Goal: Task Accomplishment & Management: Use online tool/utility

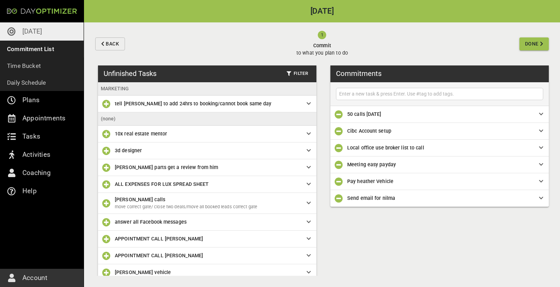
scroll to position [33, 0]
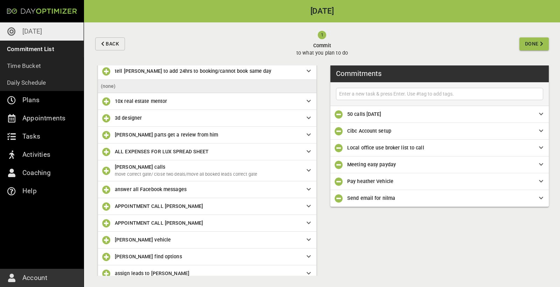
click at [370, 97] on input "text" at bounding box center [439, 94] width 204 height 9
type input "follow up tasks"
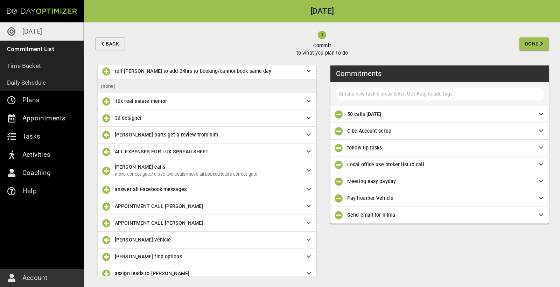
click at [353, 94] on input "text" at bounding box center [439, 94] width 204 height 9
type input "30 messages"
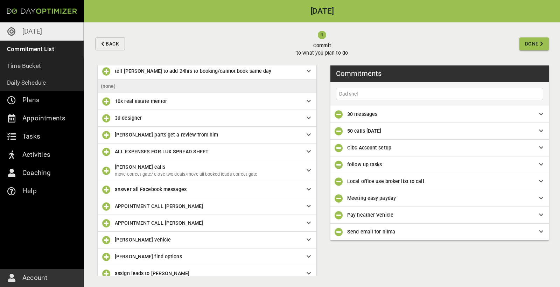
type input "Dad shelf"
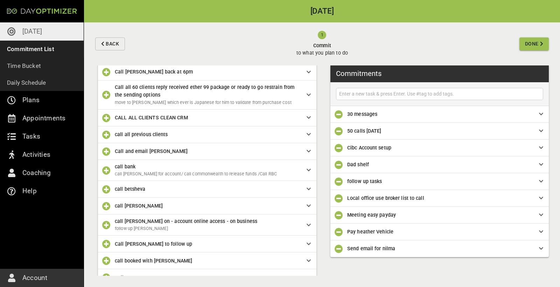
scroll to position [637, 0]
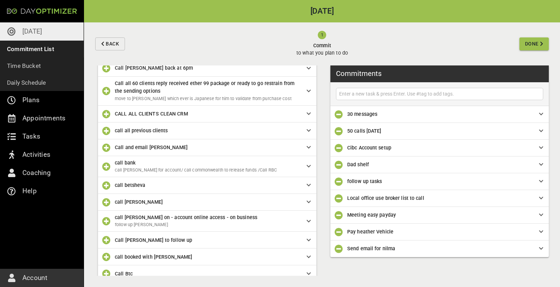
click at [363, 92] on input "text" at bounding box center [439, 94] width 204 height 9
type input "Dev Meeting"
click at [413, 94] on input "Dev Meeting" at bounding box center [439, 94] width 204 height 9
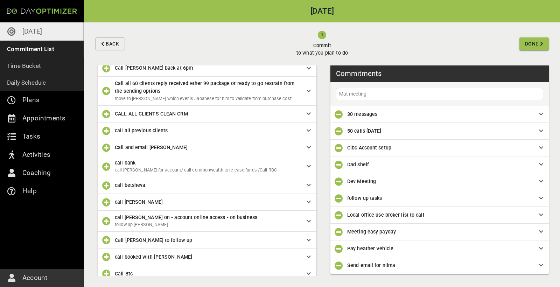
type input "Mat meeting"
click at [365, 95] on input "Mat meeting" at bounding box center [439, 94] width 204 height 9
click at [533, 44] on span "Done" at bounding box center [532, 44] width 14 height 9
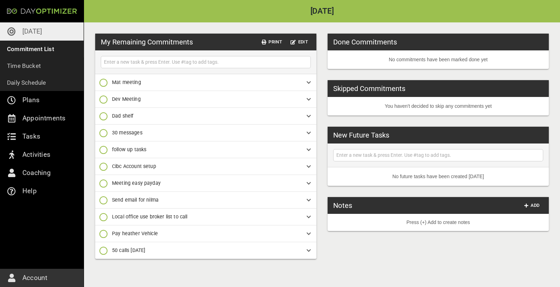
click at [533, 44] on div "Done Commitments" at bounding box center [437, 42] width 221 height 17
click at [35, 69] on p "Time Bucket" at bounding box center [24, 66] width 34 height 10
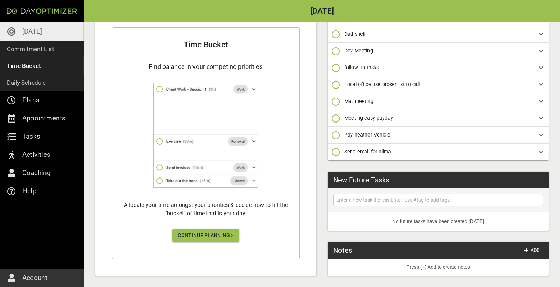
scroll to position [106, 0]
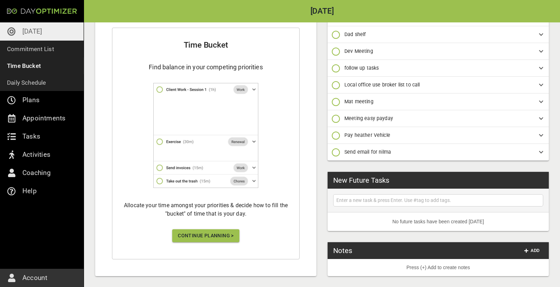
click at [214, 233] on span "Continue Planning >" at bounding box center [206, 235] width 56 height 9
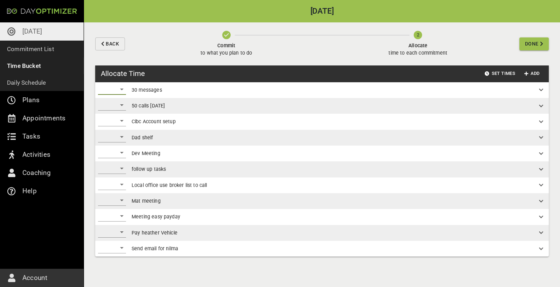
click at [123, 87] on div "​" at bounding box center [112, 89] width 28 height 11
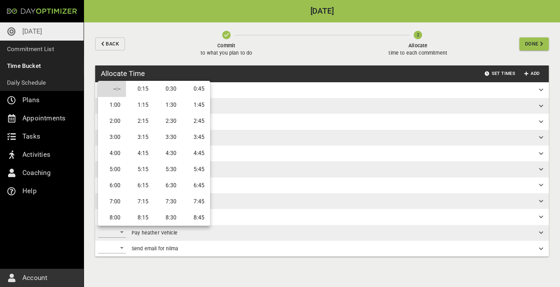
click at [267, 76] on div at bounding box center [280, 143] width 560 height 287
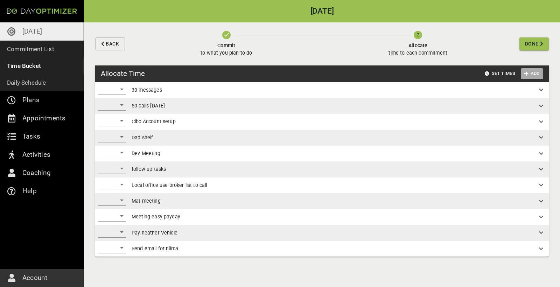
click at [540, 72] on button "Add" at bounding box center [531, 73] width 22 height 11
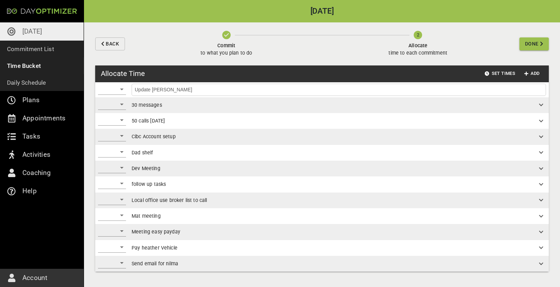
type input "Update [PERSON_NAME]"
click at [467, 93] on input "Update [PERSON_NAME]" at bounding box center [338, 89] width 411 height 9
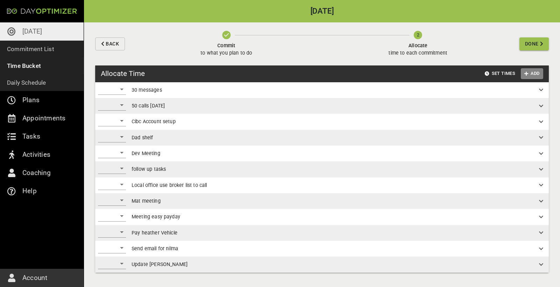
click at [538, 73] on span "Add" at bounding box center [531, 74] width 17 height 8
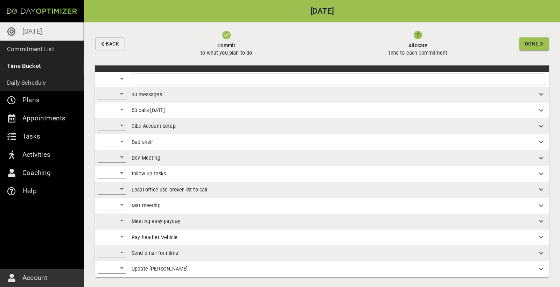
scroll to position [10, 0]
click at [148, 77] on input "text" at bounding box center [338, 79] width 411 height 9
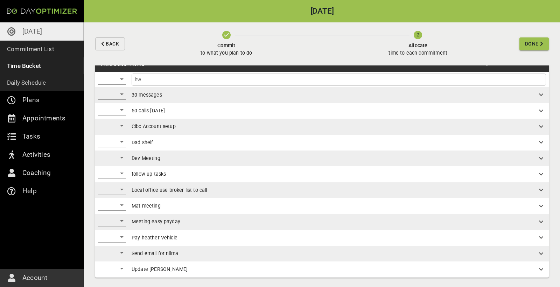
type input "h"
type input "f"
type input "e"
type input "f"
type input "e"
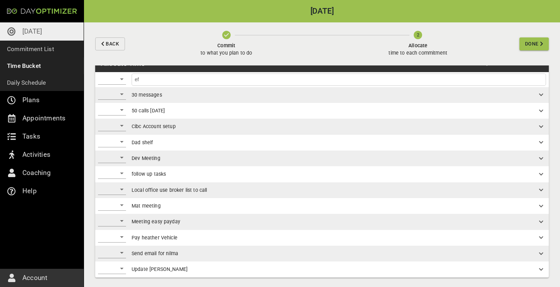
type input "e"
type input "f"
type input "e"
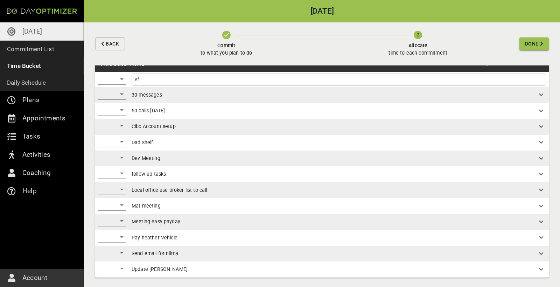
type input "e"
type input "f"
type input "e"
type input "f"
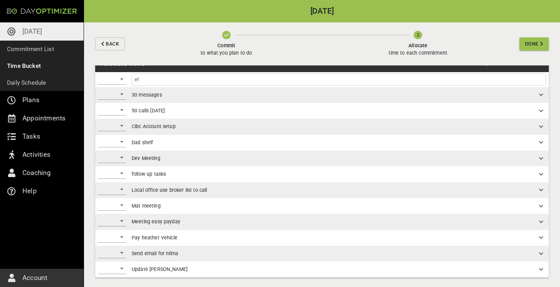
type input "e"
click at [186, 80] on input "text" at bounding box center [338, 79] width 411 height 9
type input "e"
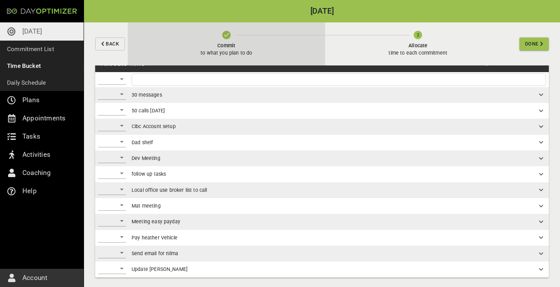
drag, startPoint x: 184, startPoint y: 7, endPoint x: 191, endPoint y: 53, distance: 46.3
click at [191, 53] on button "Commit to what you plan to do" at bounding box center [226, 43] width 197 height 43
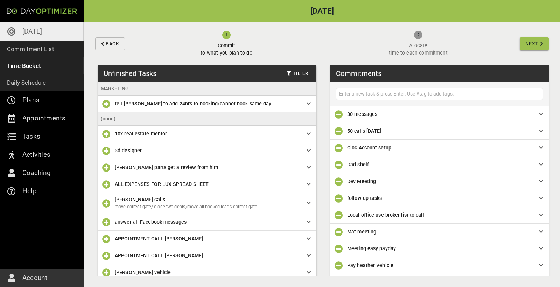
click at [162, 86] on li "MARKETING" at bounding box center [207, 88] width 218 height 13
click at [530, 45] on span "Next" at bounding box center [531, 44] width 13 height 9
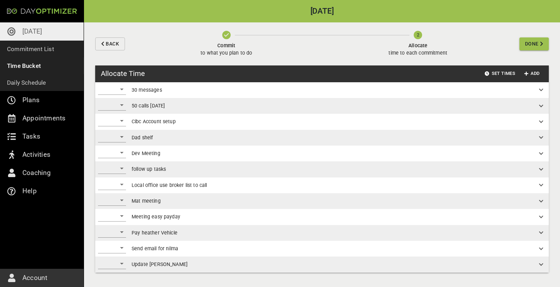
click at [531, 47] on span "Done" at bounding box center [532, 44] width 14 height 9
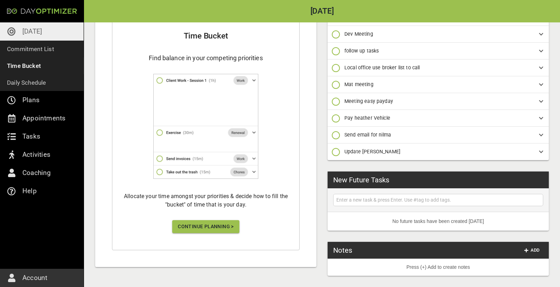
scroll to position [115, 0]
click at [191, 228] on span "Continue Planning >" at bounding box center [206, 226] width 56 height 9
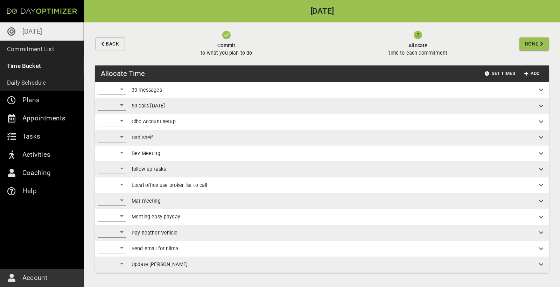
click at [121, 91] on div "​" at bounding box center [112, 89] width 28 height 11
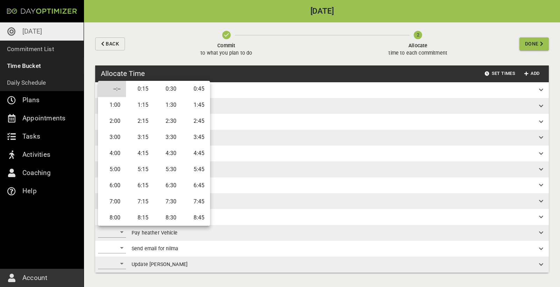
click at [268, 94] on div at bounding box center [280, 143] width 560 height 287
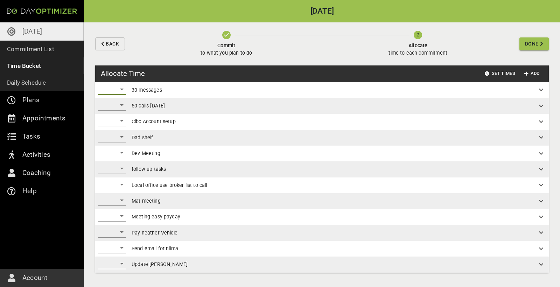
click at [413, 73] on div "Set Times Add" at bounding box center [344, 73] width 398 height 11
click at [115, 88] on div "​" at bounding box center [112, 89] width 28 height 11
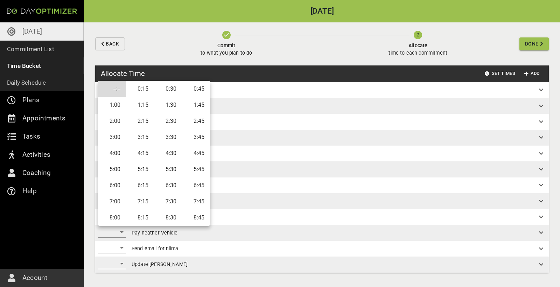
click at [209, 71] on div at bounding box center [280, 143] width 560 height 287
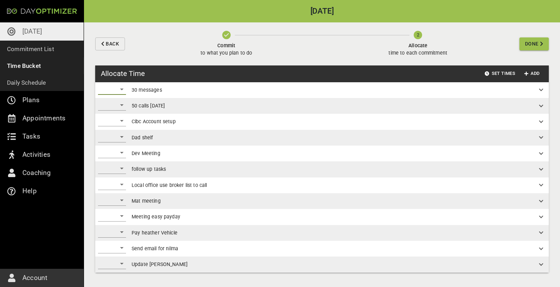
click at [121, 92] on div "​" at bounding box center [112, 89] width 28 height 11
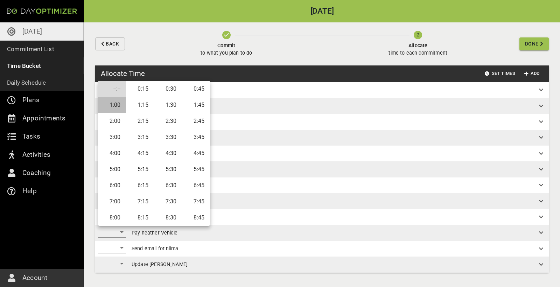
click at [107, 104] on li "1:00" at bounding box center [112, 105] width 28 height 16
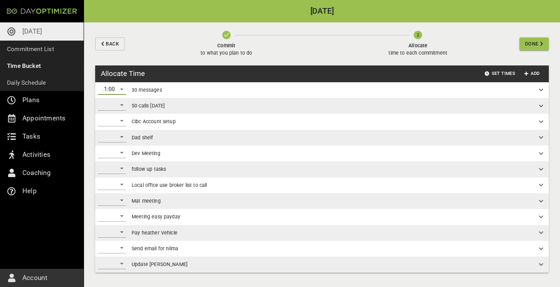
click at [118, 88] on div "1:00" at bounding box center [112, 89] width 28 height 11
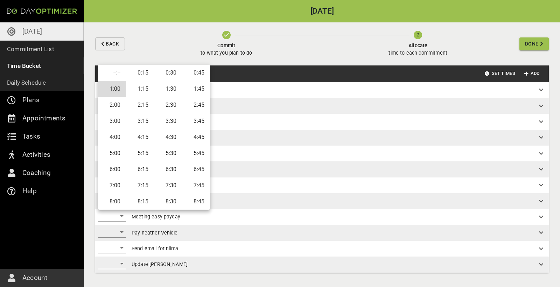
click at [176, 88] on li "1:30" at bounding box center [168, 89] width 28 height 16
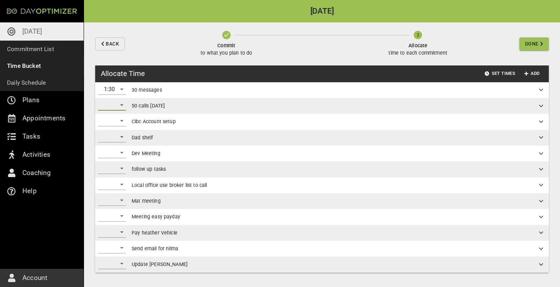
click at [121, 108] on div "​" at bounding box center [112, 104] width 28 height 11
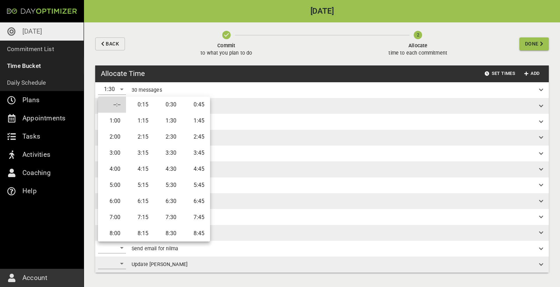
click at [173, 119] on li "1:30" at bounding box center [168, 121] width 28 height 16
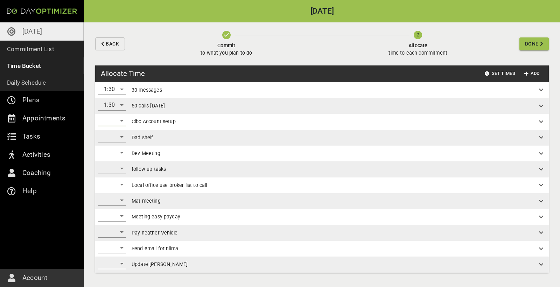
click at [115, 123] on div "​" at bounding box center [112, 120] width 28 height 11
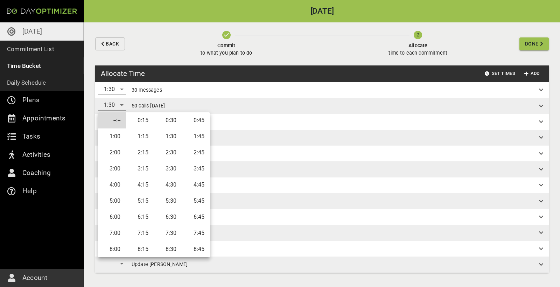
click at [112, 137] on li "1:00" at bounding box center [112, 136] width 28 height 16
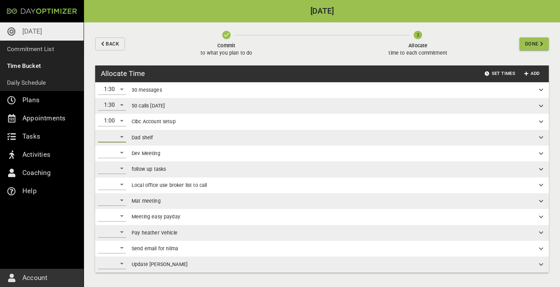
click at [119, 138] on div "​" at bounding box center [112, 136] width 28 height 11
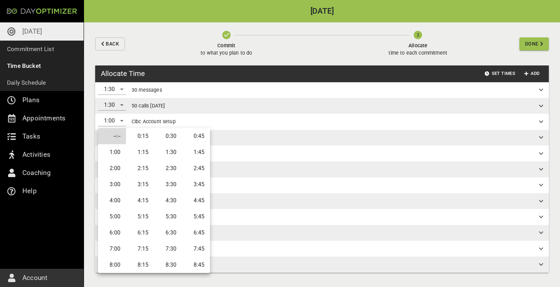
click at [174, 150] on li "1:30" at bounding box center [168, 152] width 28 height 16
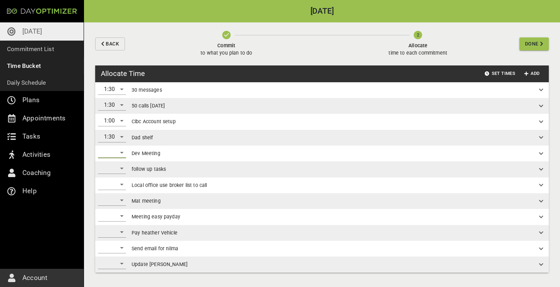
click at [121, 151] on div "​" at bounding box center [112, 152] width 28 height 11
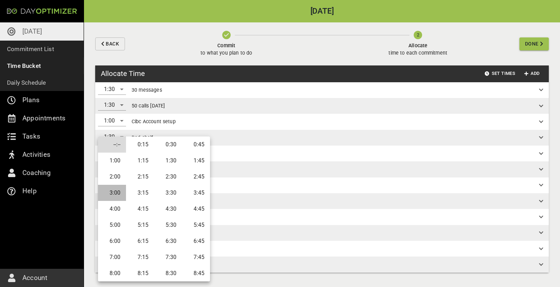
click at [118, 194] on li "3:00" at bounding box center [112, 193] width 28 height 16
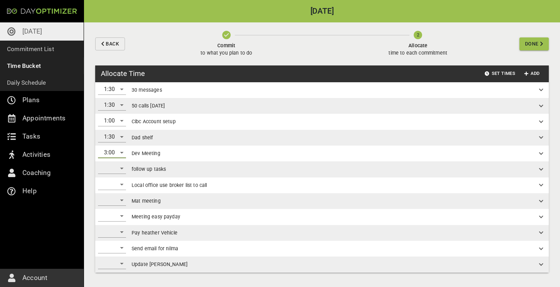
click at [120, 168] on div "​" at bounding box center [112, 168] width 28 height 11
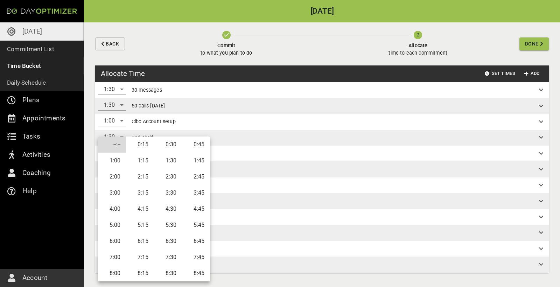
click at [241, 159] on div at bounding box center [280, 143] width 560 height 287
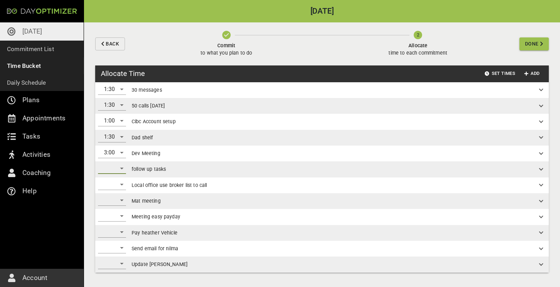
click at [121, 167] on div "​" at bounding box center [112, 168] width 28 height 11
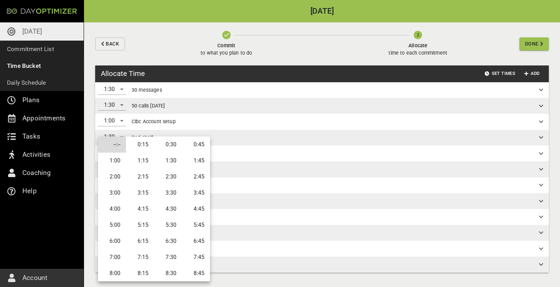
click at [217, 162] on div at bounding box center [280, 143] width 560 height 287
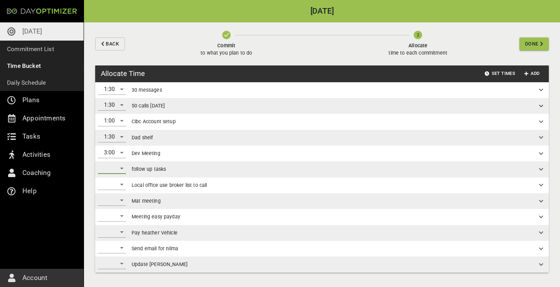
click at [119, 164] on div "​" at bounding box center [112, 168] width 28 height 11
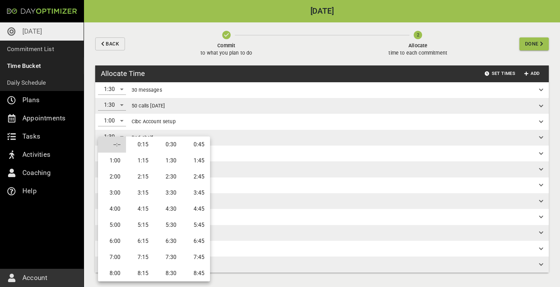
click at [265, 159] on div at bounding box center [280, 143] width 560 height 287
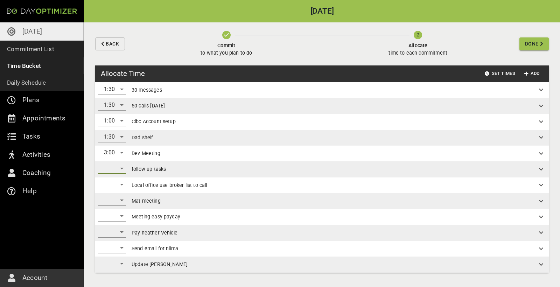
click at [118, 169] on div "​" at bounding box center [112, 168] width 28 height 11
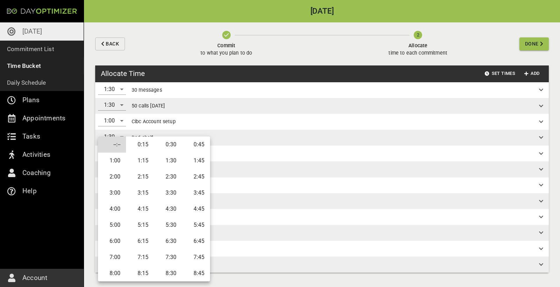
click at [237, 182] on div at bounding box center [280, 143] width 560 height 287
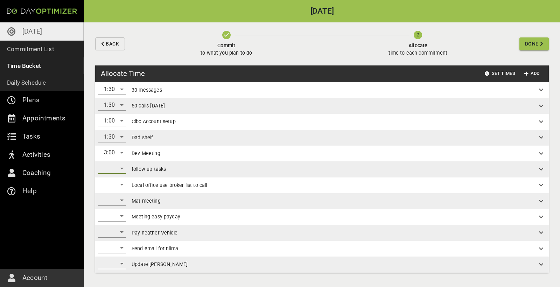
click at [121, 169] on div "​" at bounding box center [112, 168] width 28 height 11
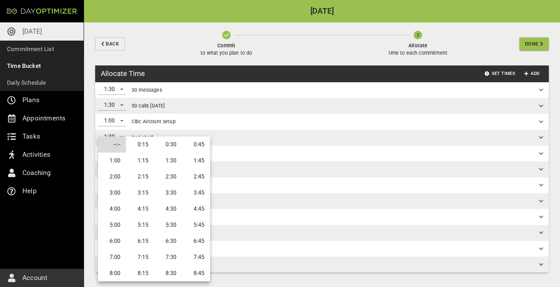
click at [244, 170] on div at bounding box center [280, 143] width 560 height 287
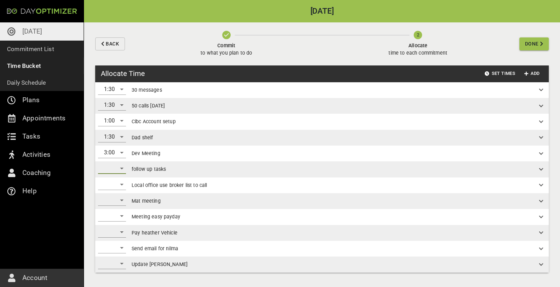
click at [123, 168] on div "​" at bounding box center [112, 168] width 28 height 11
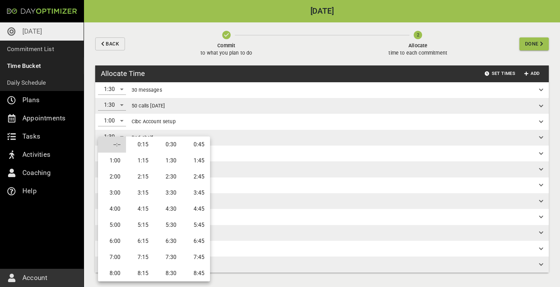
click at [230, 172] on div at bounding box center [280, 143] width 560 height 287
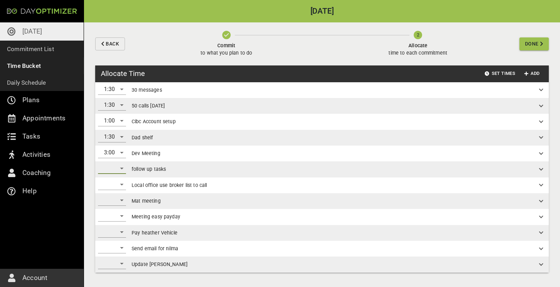
click at [125, 168] on div "​" at bounding box center [112, 168] width 28 height 11
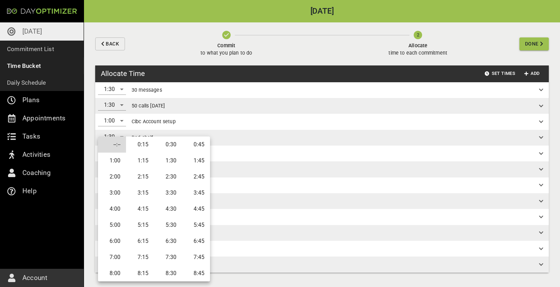
click at [259, 176] on div at bounding box center [280, 143] width 560 height 287
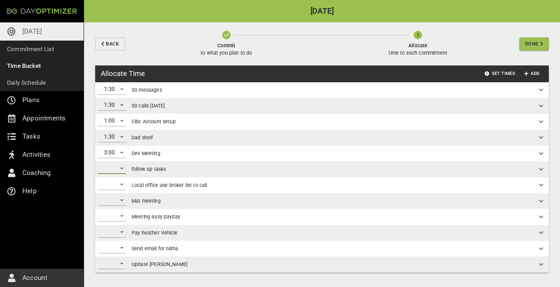
click at [123, 168] on div "​" at bounding box center [112, 168] width 28 height 11
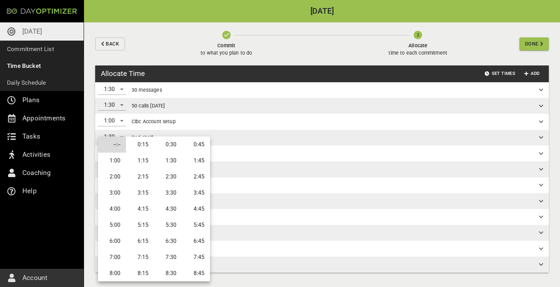
click at [224, 176] on div at bounding box center [280, 143] width 560 height 287
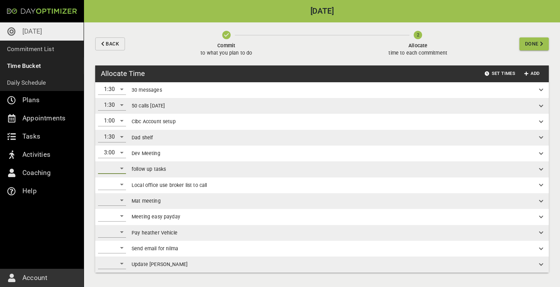
click at [118, 170] on div "​" at bounding box center [112, 168] width 28 height 11
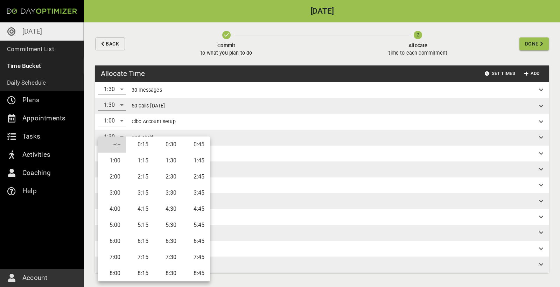
click at [237, 168] on div at bounding box center [280, 143] width 560 height 287
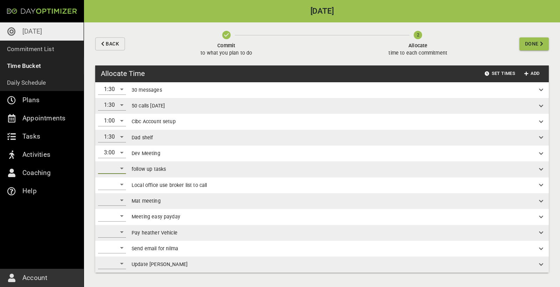
click at [117, 169] on div "​" at bounding box center [112, 168] width 28 height 11
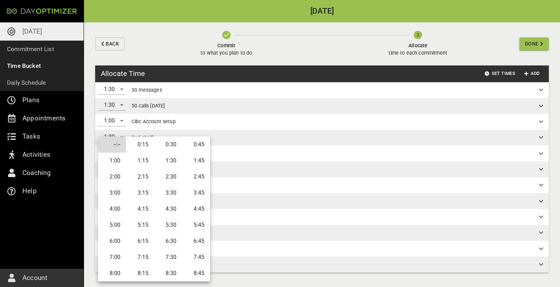
click at [223, 163] on div at bounding box center [280, 143] width 560 height 287
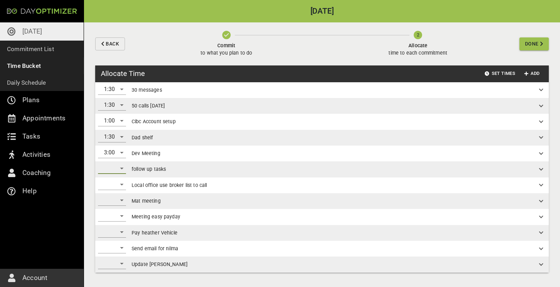
click at [119, 170] on div "​" at bounding box center [112, 168] width 28 height 11
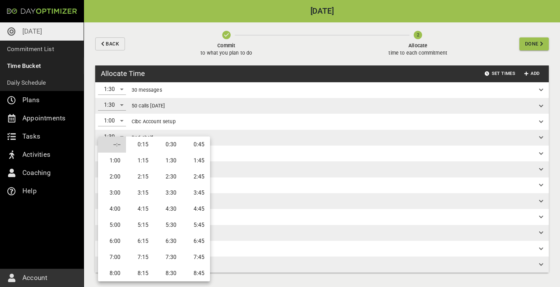
click at [216, 174] on div at bounding box center [280, 143] width 560 height 287
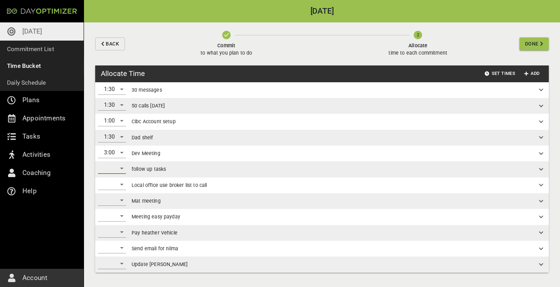
click at [125, 168] on div "​" at bounding box center [112, 168] width 28 height 11
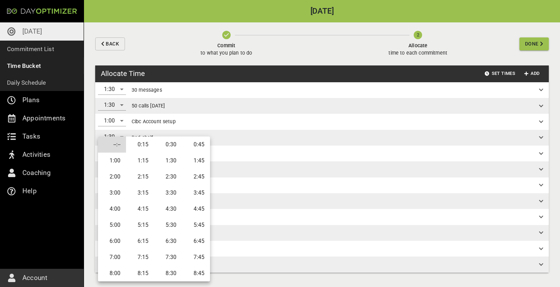
click at [236, 165] on div at bounding box center [280, 143] width 560 height 287
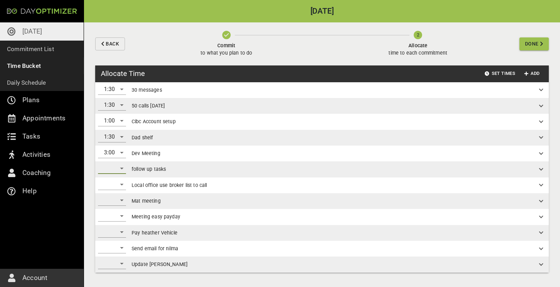
click at [119, 169] on div "​" at bounding box center [112, 168] width 28 height 11
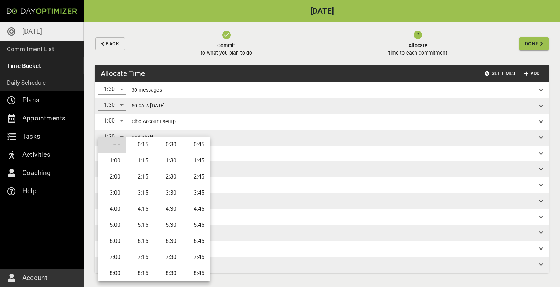
click at [237, 151] on div at bounding box center [280, 143] width 560 height 287
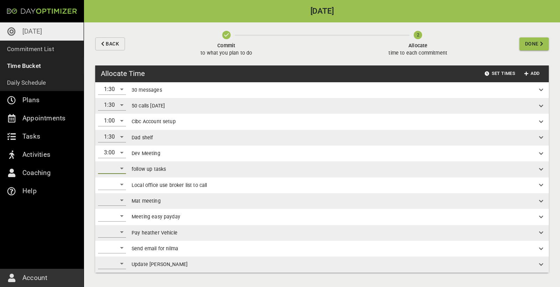
click at [119, 171] on div "​" at bounding box center [112, 168] width 28 height 11
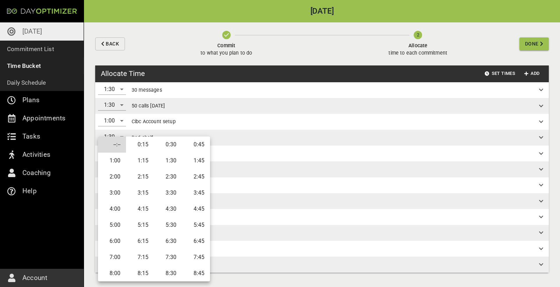
click at [264, 160] on div at bounding box center [280, 143] width 560 height 287
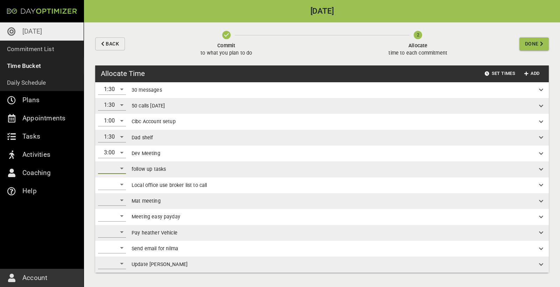
click at [118, 170] on div "​" at bounding box center [112, 168] width 28 height 11
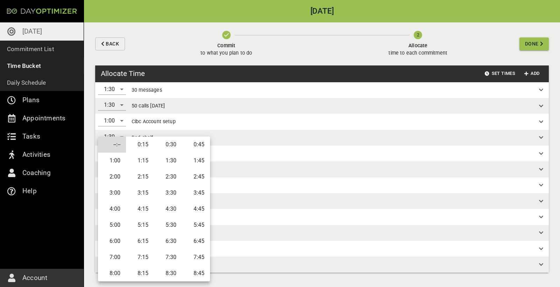
click at [171, 163] on li "1:30" at bounding box center [168, 160] width 28 height 16
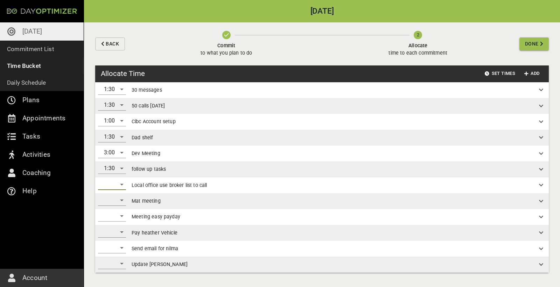
click at [117, 185] on div "​" at bounding box center [112, 184] width 28 height 11
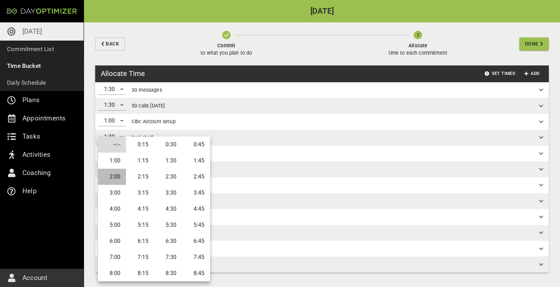
click at [119, 177] on li "2:00" at bounding box center [112, 177] width 28 height 16
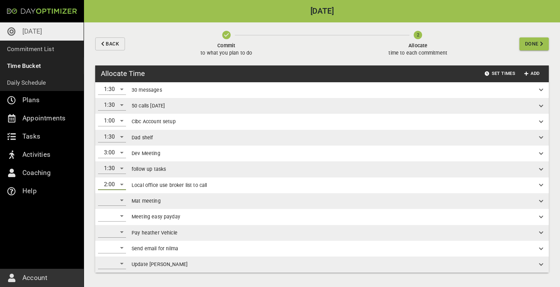
click at [113, 201] on div "​" at bounding box center [112, 199] width 28 height 11
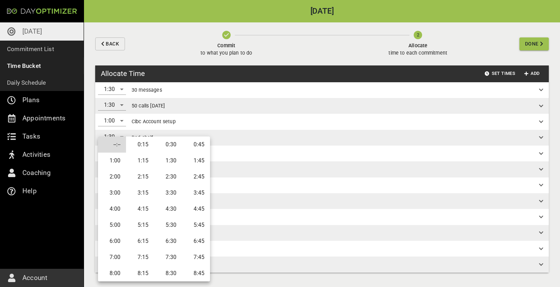
click at [249, 157] on div at bounding box center [280, 143] width 560 height 287
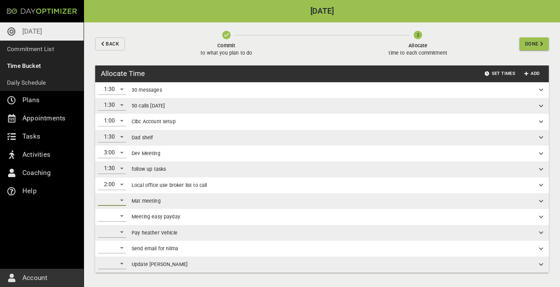
click at [116, 201] on div "​" at bounding box center [112, 199] width 28 height 11
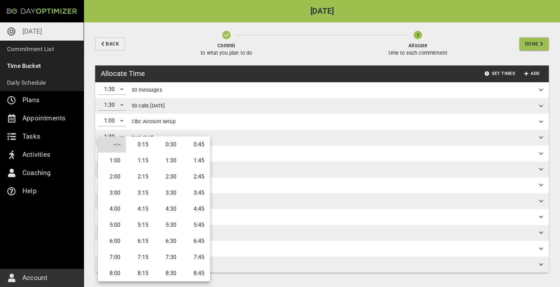
click at [175, 148] on li "0:30" at bounding box center [168, 144] width 28 height 16
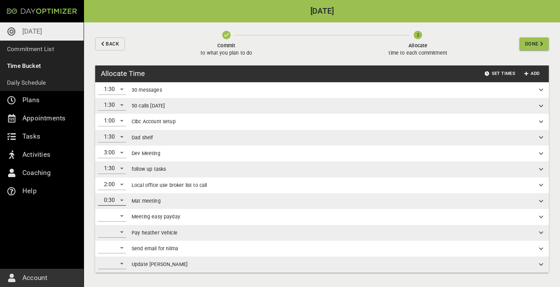
click at [119, 216] on div "​" at bounding box center [112, 215] width 28 height 11
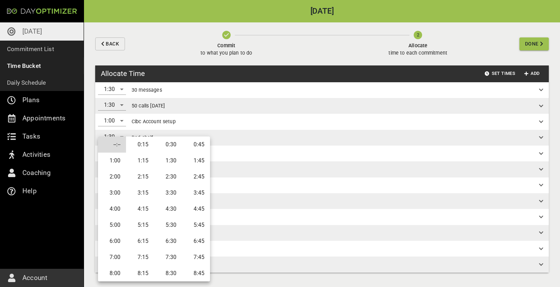
click at [238, 220] on div at bounding box center [280, 143] width 560 height 287
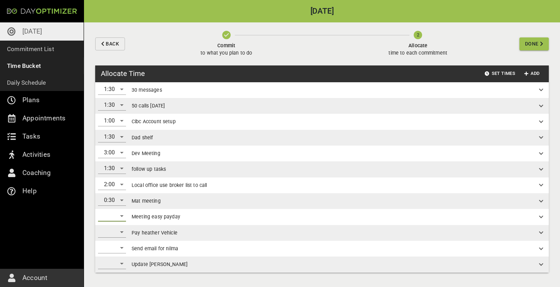
click at [118, 214] on div "​" at bounding box center [112, 215] width 28 height 11
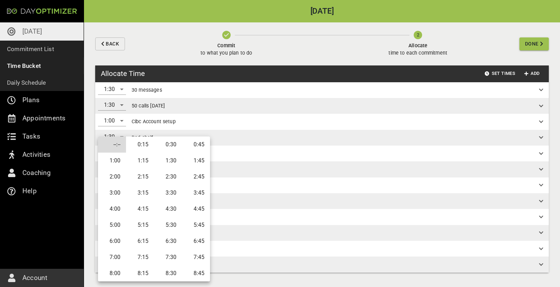
click at [275, 191] on div at bounding box center [280, 143] width 560 height 287
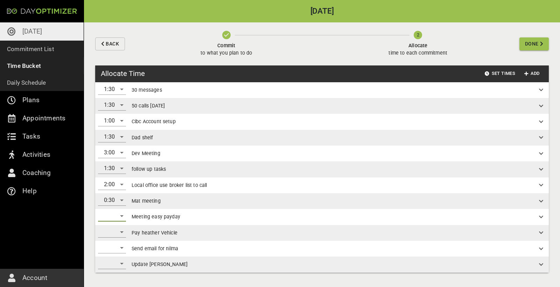
click at [116, 215] on div "​" at bounding box center [112, 215] width 28 height 11
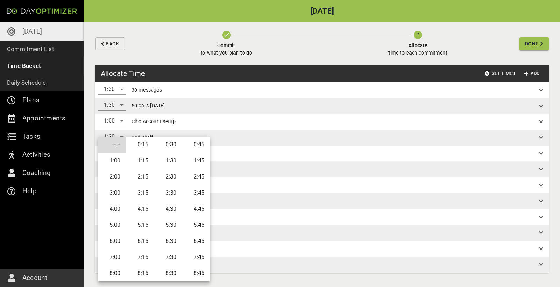
click at [240, 209] on div at bounding box center [280, 143] width 560 height 287
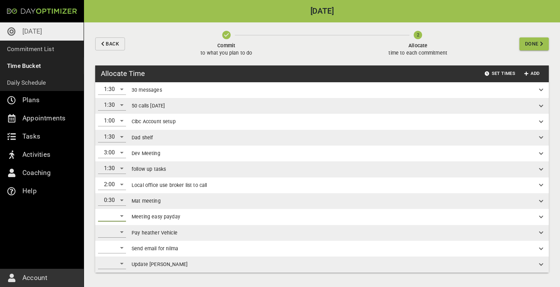
click at [126, 216] on div "​" at bounding box center [112, 217] width 34 height 16
click at [118, 216] on div "​" at bounding box center [112, 215] width 28 height 11
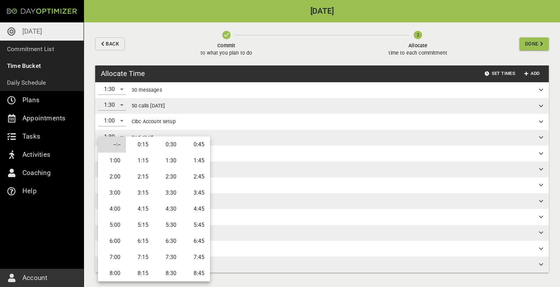
click at [241, 228] on div at bounding box center [280, 143] width 560 height 287
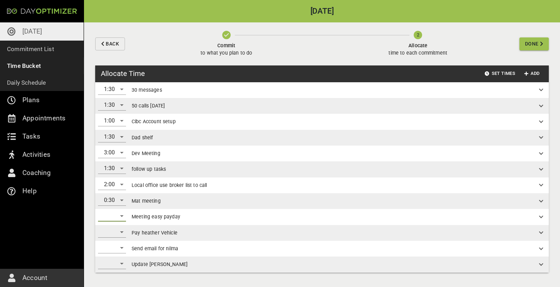
click at [115, 212] on div "​" at bounding box center [112, 215] width 28 height 11
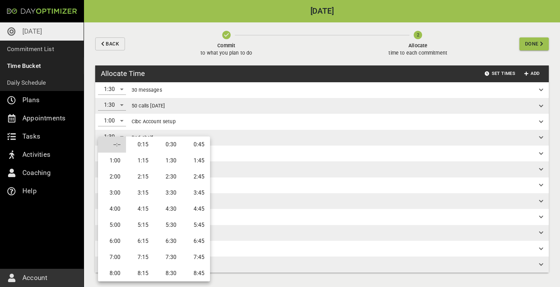
click at [231, 216] on div at bounding box center [280, 143] width 560 height 287
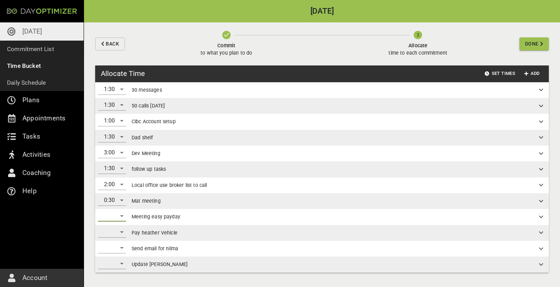
click at [117, 212] on div "​" at bounding box center [112, 215] width 28 height 11
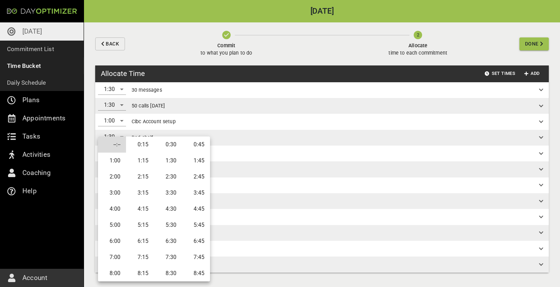
click at [268, 201] on div at bounding box center [280, 143] width 560 height 287
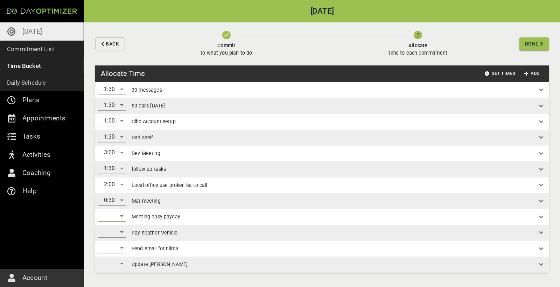
click at [117, 215] on div "​" at bounding box center [112, 215] width 28 height 11
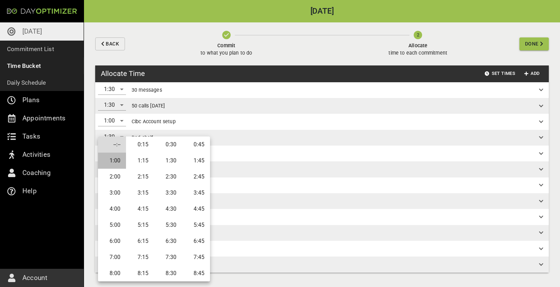
click at [119, 157] on li "1:00" at bounding box center [112, 160] width 28 height 16
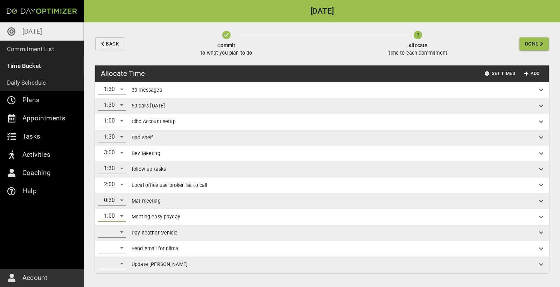
click at [112, 230] on div "​" at bounding box center [112, 231] width 28 height 11
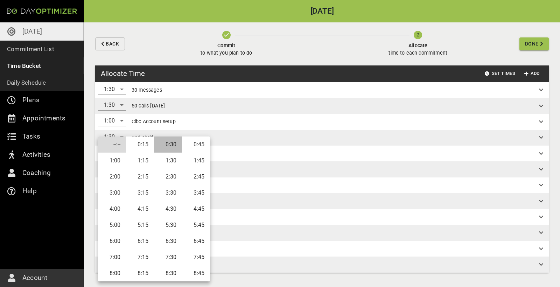
click at [166, 146] on li "0:30" at bounding box center [168, 144] width 28 height 16
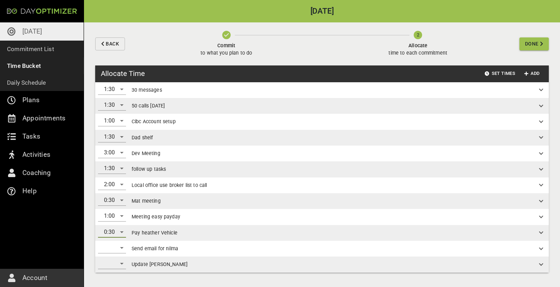
click at [111, 245] on div "​" at bounding box center [112, 247] width 28 height 11
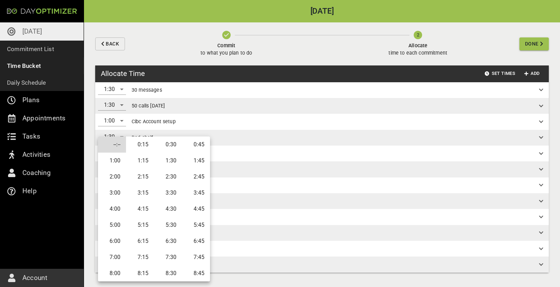
click at [163, 145] on li "0:30" at bounding box center [168, 144] width 28 height 16
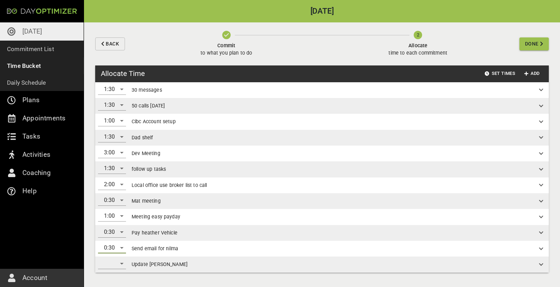
click at [113, 262] on div "​" at bounding box center [112, 263] width 28 height 11
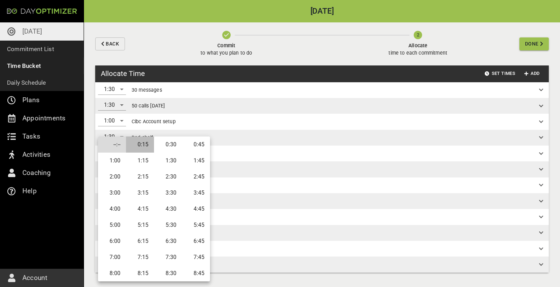
click at [148, 145] on li "0:15" at bounding box center [140, 144] width 28 height 16
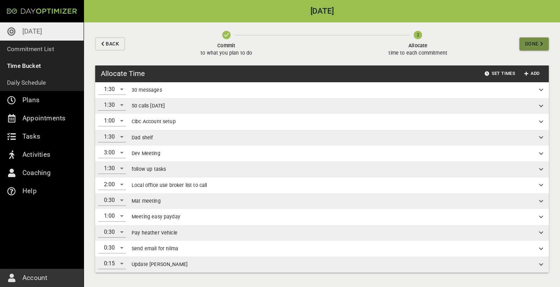
click at [537, 44] on span "Done" at bounding box center [532, 44] width 14 height 9
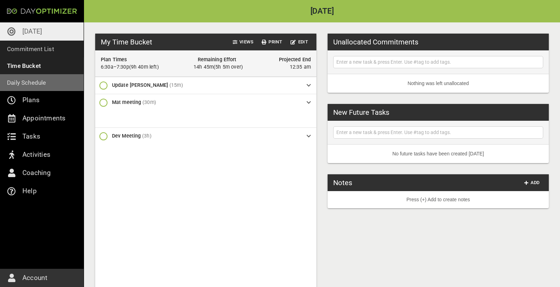
click at [31, 81] on p "Daily Schedule" at bounding box center [26, 83] width 39 height 10
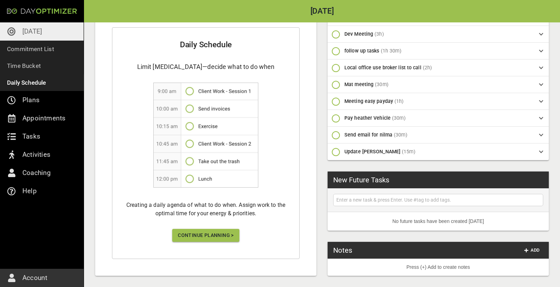
scroll to position [115, 0]
click at [203, 239] on span "Continue Planning >" at bounding box center [206, 235] width 56 height 9
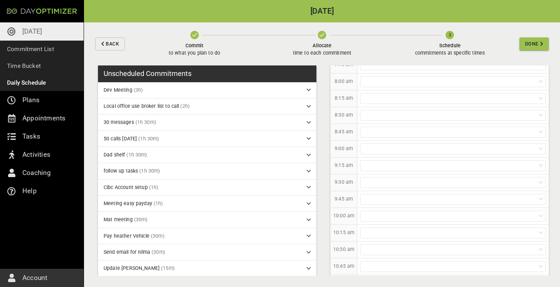
click at [323, 35] on icon "button" at bounding box center [322, 35] width 8 height 8
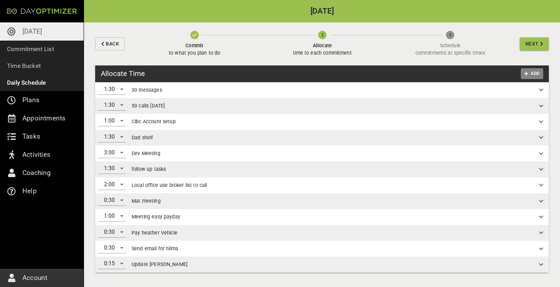
click at [527, 74] on icon "button" at bounding box center [526, 73] width 4 height 5
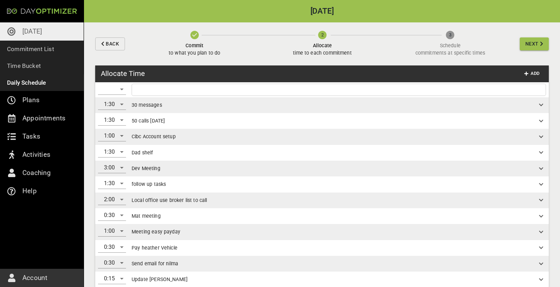
click at [150, 90] on input "text" at bounding box center [338, 89] width 411 height 9
type input "d"
type input "h"
type input "e"
click at [186, 88] on input "text" at bounding box center [338, 89] width 411 height 9
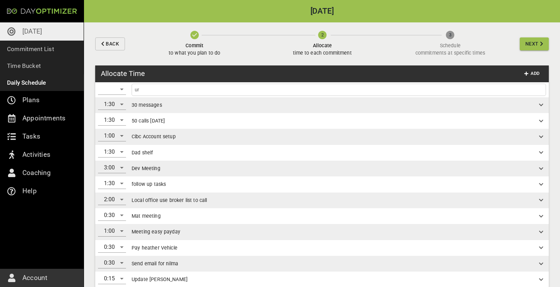
type input "u"
type input "e"
type input "h"
type input "d"
click at [112, 91] on div "​" at bounding box center [112, 89] width 28 height 11
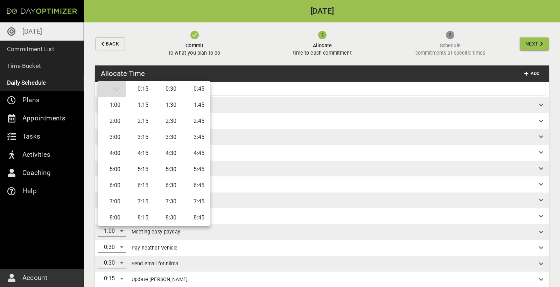
click at [239, 86] on div at bounding box center [280, 143] width 560 height 287
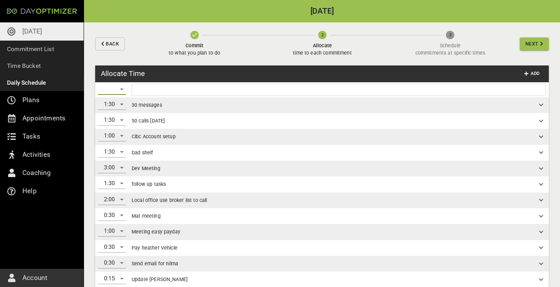
click at [123, 89] on div "​" at bounding box center [112, 89] width 28 height 11
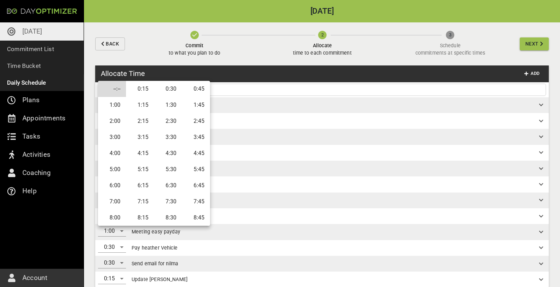
click at [223, 85] on div at bounding box center [280, 143] width 560 height 287
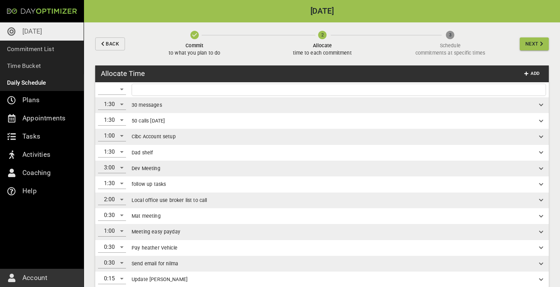
click at [164, 89] on input "text" at bounding box center [338, 89] width 411 height 9
click at [529, 44] on span "Next" at bounding box center [531, 44] width 13 height 9
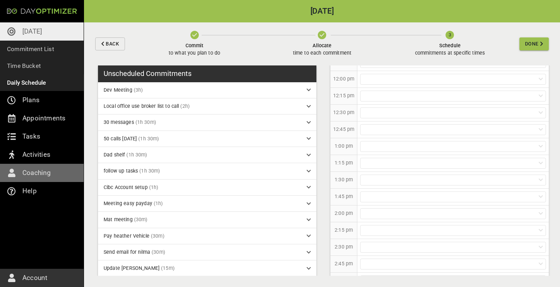
scroll to position [379, 0]
click at [375, 79] on div at bounding box center [453, 80] width 186 height 11
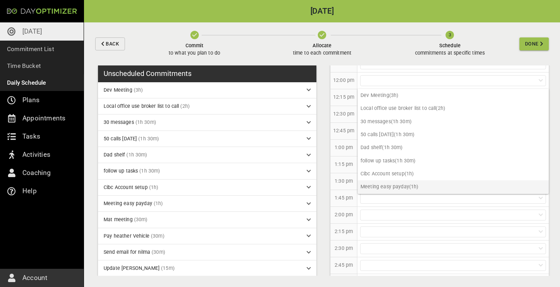
click at [401, 186] on p "Meeting easy payday (1h)" at bounding box center [452, 186] width 191 height 13
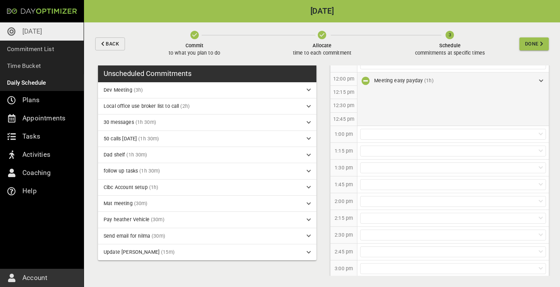
scroll to position [369, 0]
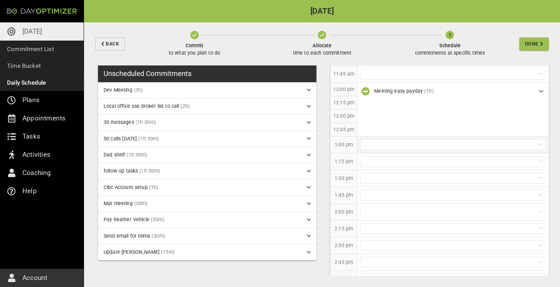
click at [392, 145] on div at bounding box center [453, 144] width 186 height 11
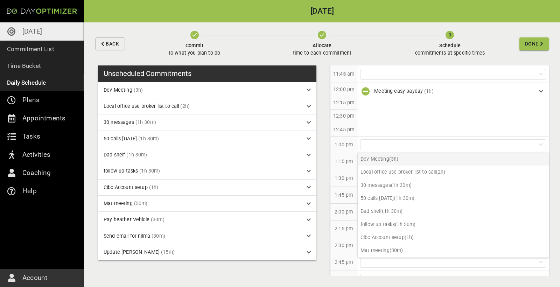
click at [394, 161] on p "Dev Meeting (3h)" at bounding box center [452, 158] width 191 height 13
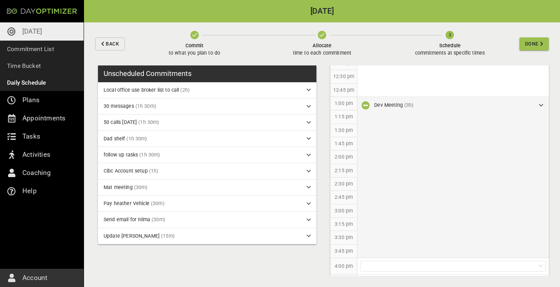
scroll to position [409, 0]
click at [502, 112] on div "Dev Meeting (3h)" at bounding box center [452, 176] width 191 height 161
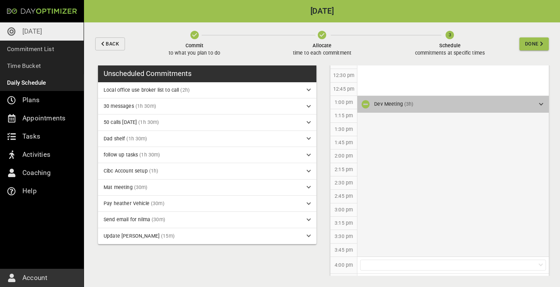
click at [490, 105] on div "Dev Meeting (3h)" at bounding box center [453, 103] width 159 height 7
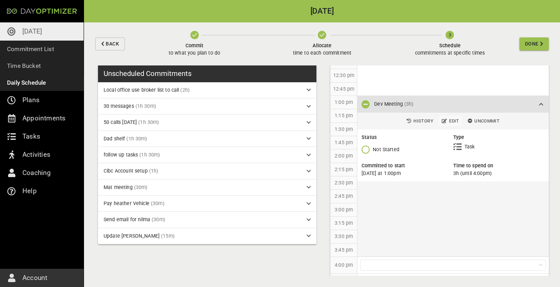
click at [457, 119] on span "Edit" at bounding box center [449, 121] width 17 height 8
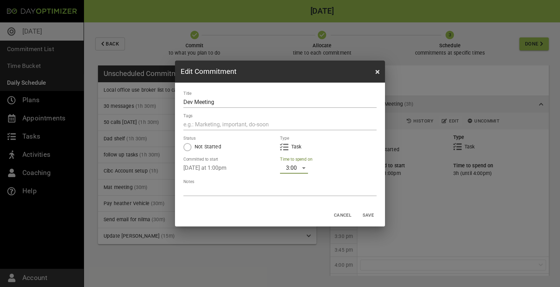
click at [300, 166] on div "3:00" at bounding box center [294, 167] width 28 height 11
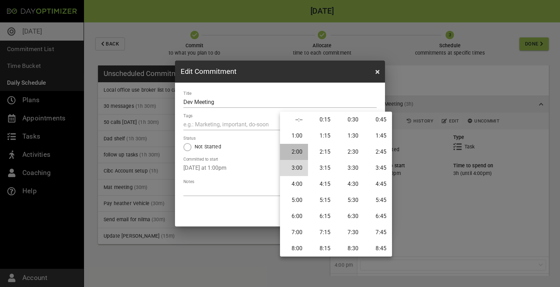
click at [301, 152] on li "2:00" at bounding box center [294, 152] width 28 height 16
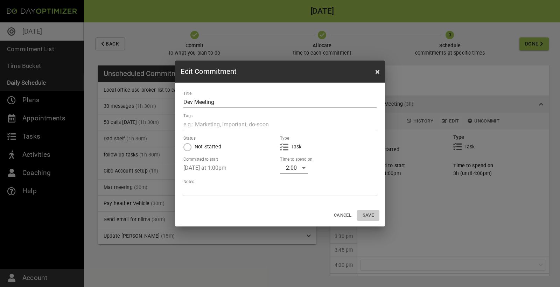
click at [363, 215] on span "Save" at bounding box center [368, 215] width 17 height 8
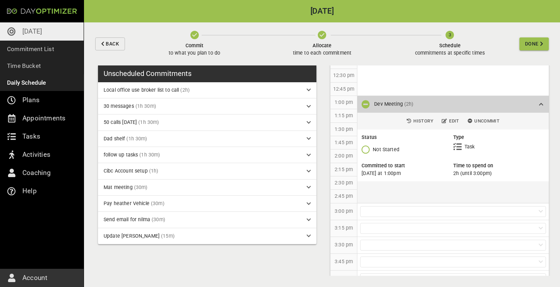
click at [541, 102] on icon at bounding box center [541, 104] width 4 height 5
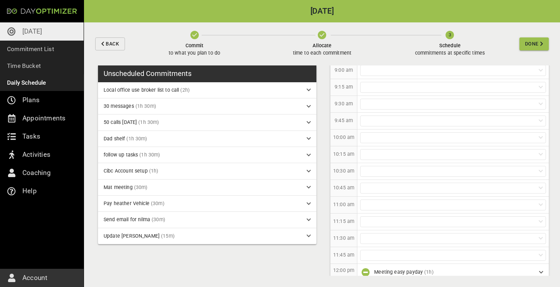
scroll to position [188, 0]
click at [396, 135] on div at bounding box center [453, 137] width 186 height 11
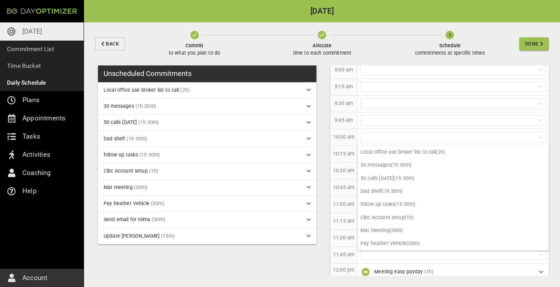
click at [349, 152] on p "10:15 am" at bounding box center [343, 153] width 21 height 7
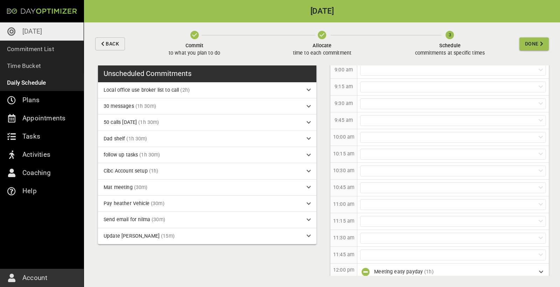
click at [382, 135] on div at bounding box center [453, 137] width 186 height 11
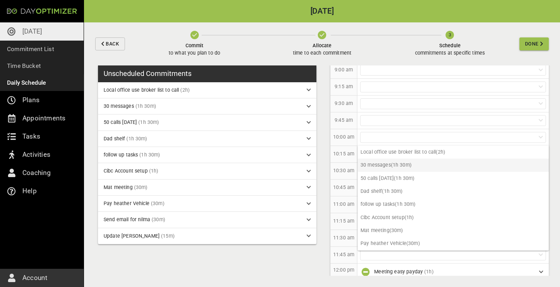
click at [397, 167] on p "30 messages (1h 30m)" at bounding box center [452, 164] width 191 height 13
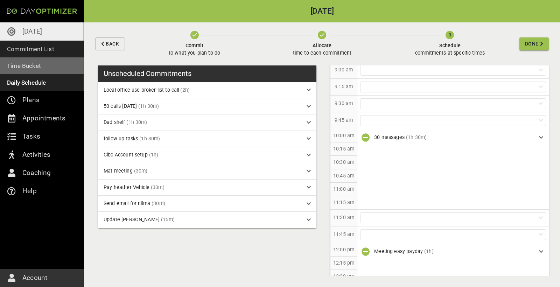
click at [323, 38] on icon "button" at bounding box center [322, 35] width 8 height 8
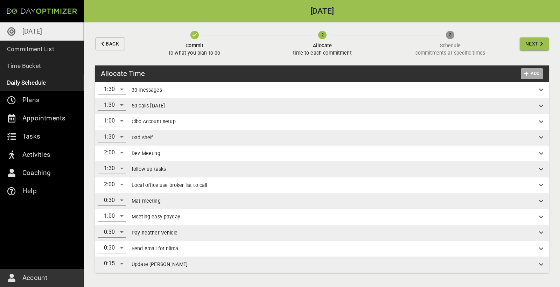
click at [538, 72] on span "Add" at bounding box center [531, 74] width 17 height 8
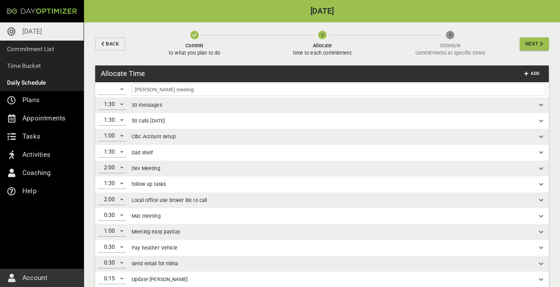
type input "[PERSON_NAME] meeting"
click at [121, 90] on div "​" at bounding box center [112, 89] width 28 height 11
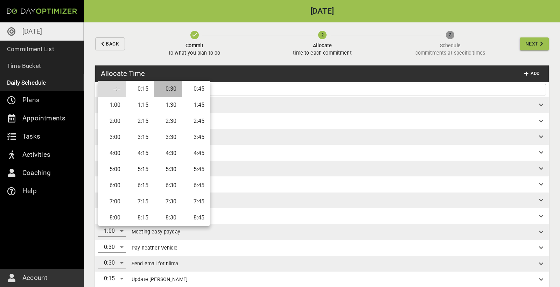
click at [175, 89] on li "0:30" at bounding box center [168, 89] width 28 height 16
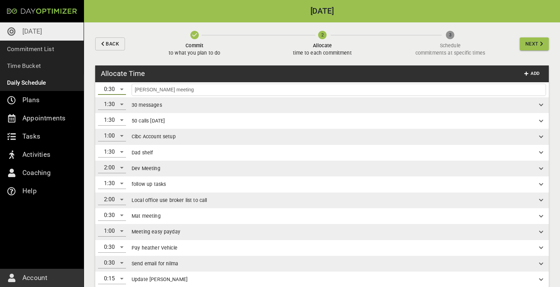
click at [237, 90] on input "[PERSON_NAME] meeting" at bounding box center [338, 89] width 411 height 9
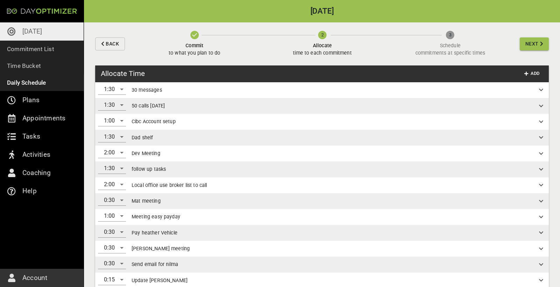
click at [534, 47] on span "Next" at bounding box center [531, 44] width 13 height 9
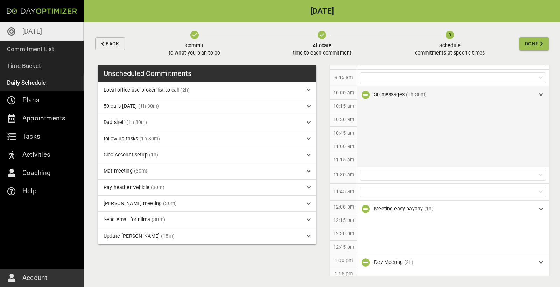
scroll to position [237, 0]
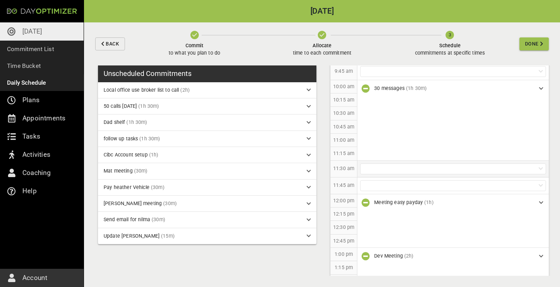
click at [384, 171] on div at bounding box center [453, 168] width 186 height 11
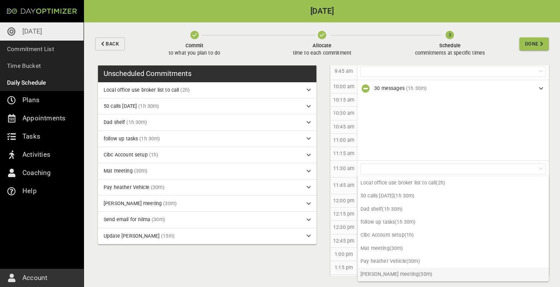
click at [386, 271] on p "[PERSON_NAME] meeting (30m)" at bounding box center [452, 274] width 191 height 13
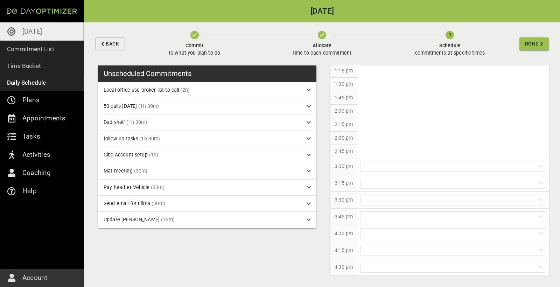
scroll to position [429, 0]
click at [414, 163] on div at bounding box center [453, 164] width 186 height 11
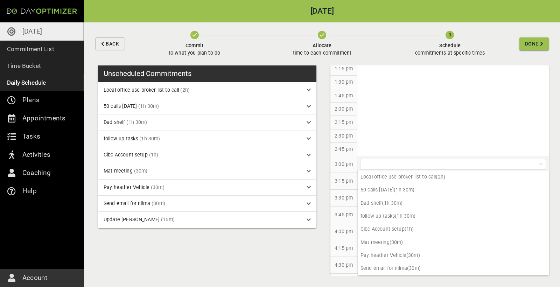
click at [392, 161] on div at bounding box center [453, 164] width 186 height 11
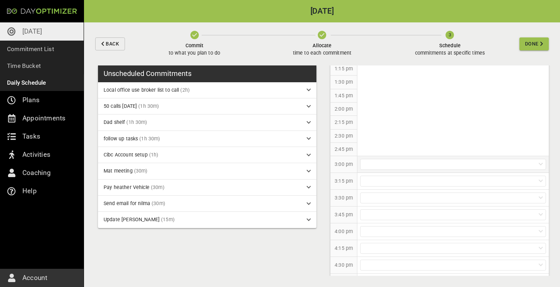
click at [392, 161] on div at bounding box center [453, 164] width 186 height 11
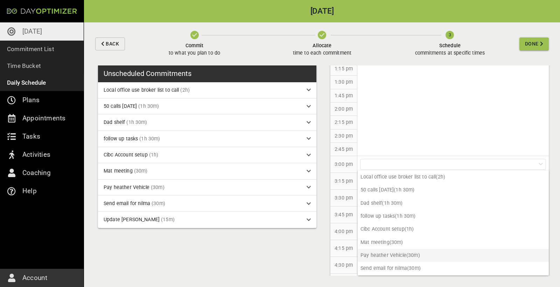
click at [387, 258] on p "Pay heather Vehicle (30m)" at bounding box center [452, 255] width 191 height 13
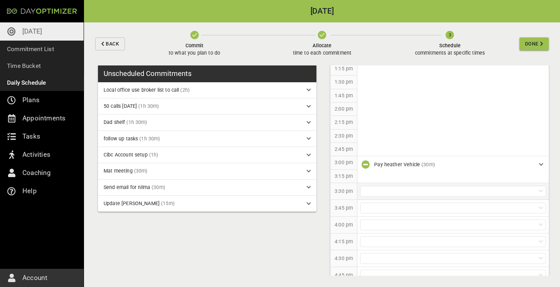
click at [408, 186] on div at bounding box center [453, 191] width 186 height 11
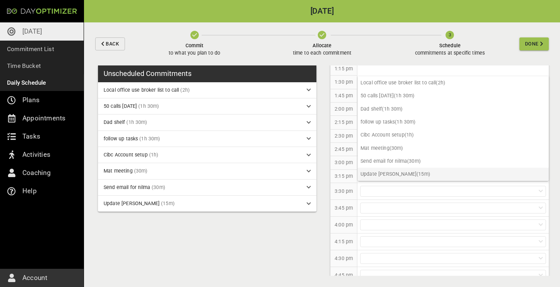
click at [385, 173] on p "Update [PERSON_NAME] (15m)" at bounding box center [452, 174] width 191 height 13
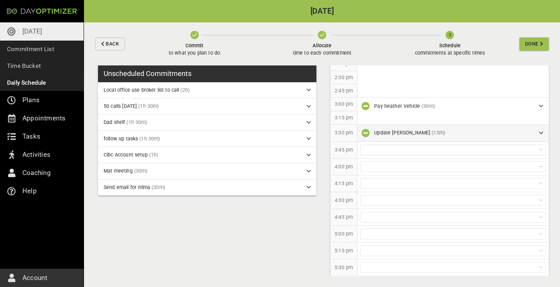
scroll to position [491, 0]
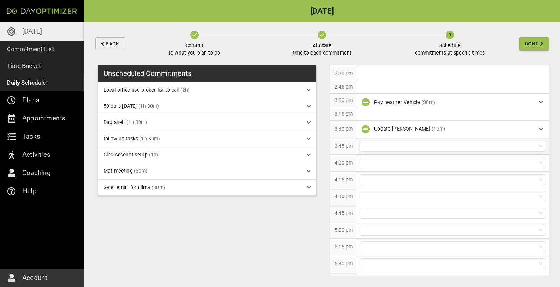
click at [384, 143] on div at bounding box center [453, 146] width 186 height 11
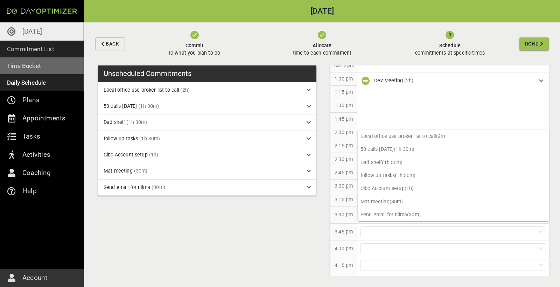
scroll to position [0, 0]
click at [400, 240] on div at bounding box center [452, 248] width 191 height 16
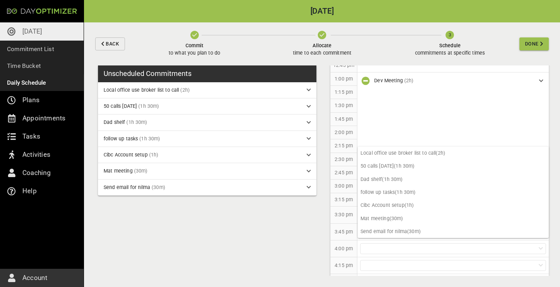
click at [338, 228] on p "3:45 pm" at bounding box center [343, 231] width 18 height 7
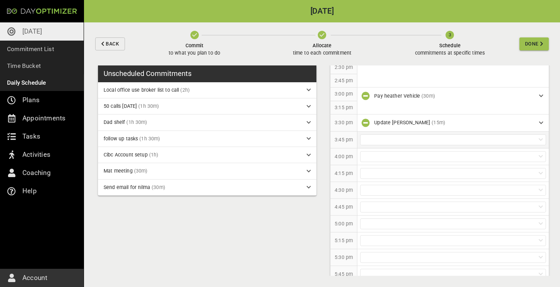
scroll to position [507, 0]
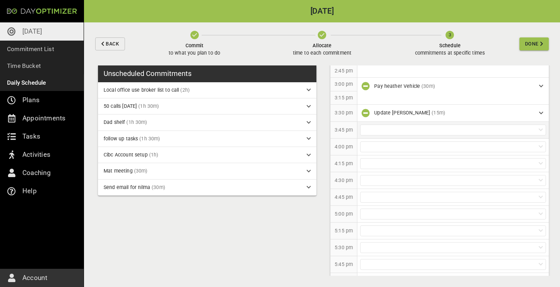
click at [391, 127] on div at bounding box center [453, 130] width 186 height 11
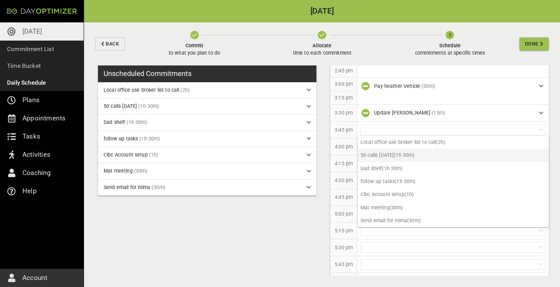
click at [390, 154] on p "50 calls [DATE] (1h 30m)" at bounding box center [452, 155] width 191 height 13
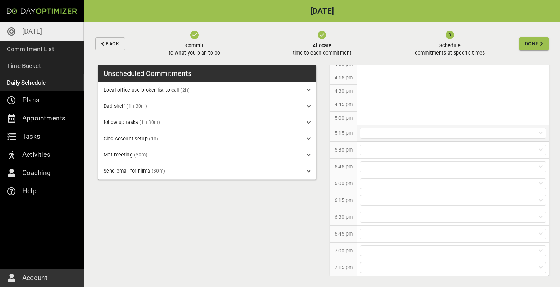
scroll to position [584, 0]
click at [377, 130] on div at bounding box center [453, 133] width 186 height 11
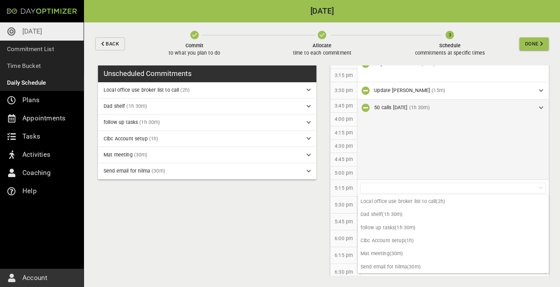
scroll to position [522, 0]
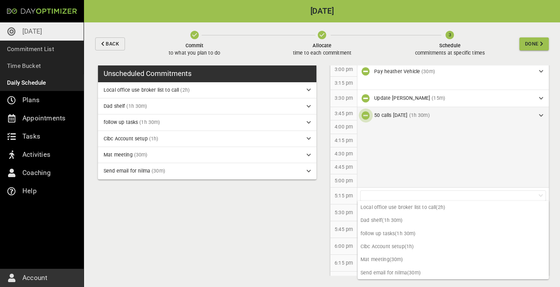
click at [367, 111] on icon "button" at bounding box center [365, 115] width 8 height 8
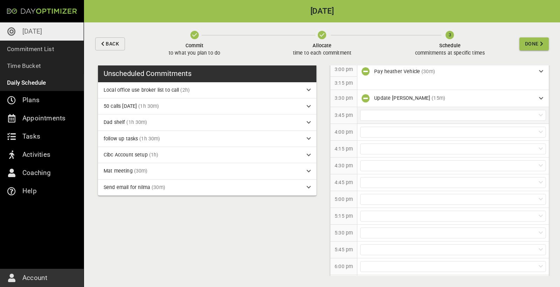
click at [374, 115] on div at bounding box center [453, 115] width 186 height 11
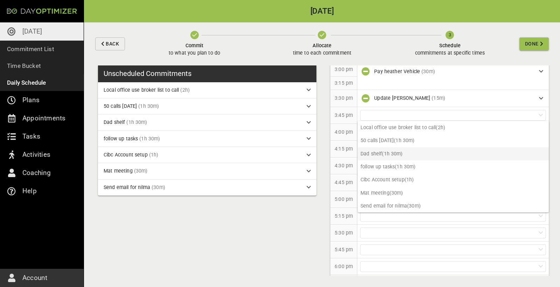
click at [397, 155] on p "Dad shelf (1h 30m)" at bounding box center [452, 153] width 191 height 13
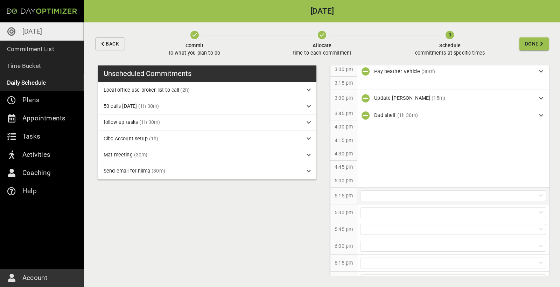
click at [385, 195] on div at bounding box center [453, 195] width 186 height 11
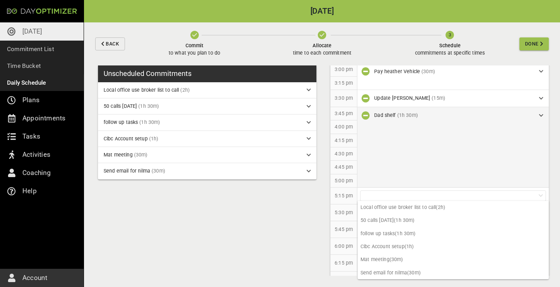
click at [365, 111] on icon "button" at bounding box center [365, 115] width 8 height 8
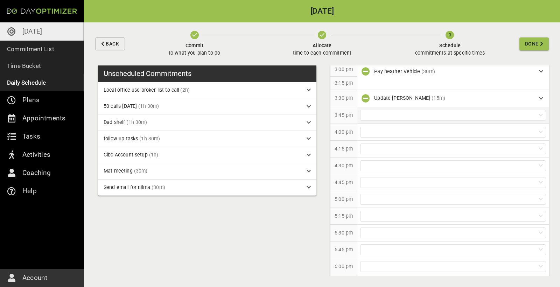
click at [376, 115] on div at bounding box center [453, 115] width 186 height 11
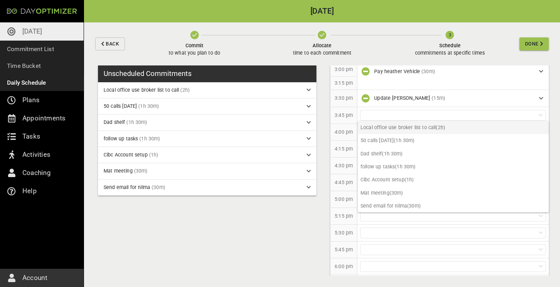
click at [389, 131] on p "Local office use broker list to call (2h)" at bounding box center [452, 127] width 191 height 13
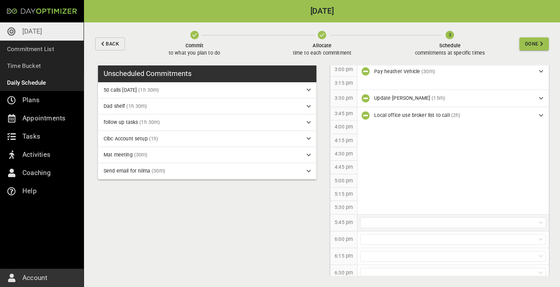
click at [393, 218] on div at bounding box center [453, 222] width 186 height 11
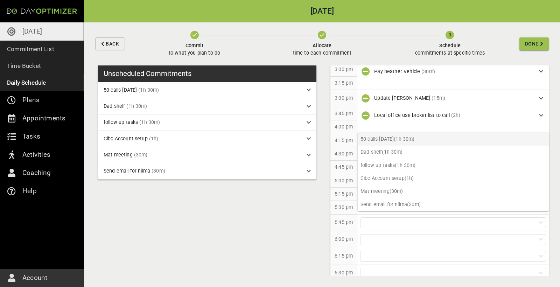
click at [401, 142] on p "50 calls [DATE] (1h 30m)" at bounding box center [452, 139] width 191 height 13
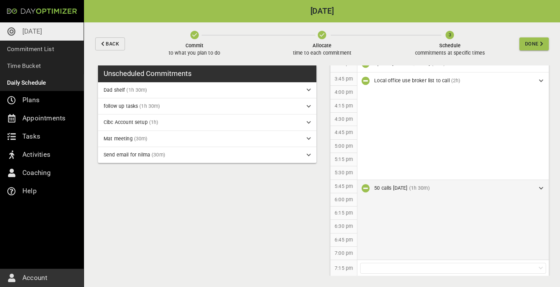
scroll to position [556, 0]
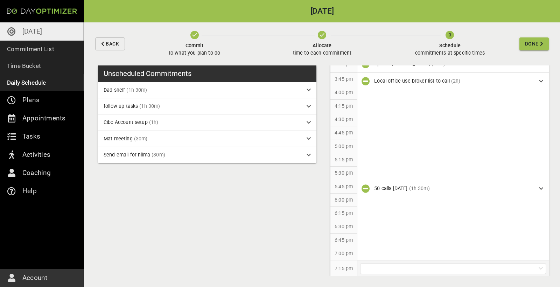
click at [386, 263] on div at bounding box center [453, 268] width 186 height 11
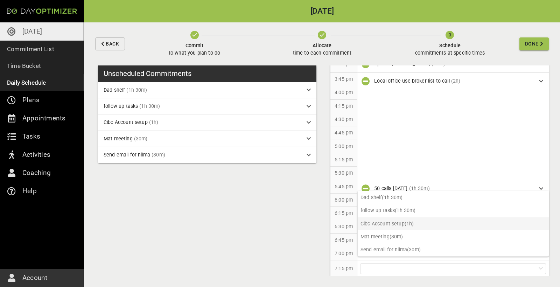
click at [405, 223] on p "Cibc Account setup (1h)" at bounding box center [452, 223] width 191 height 13
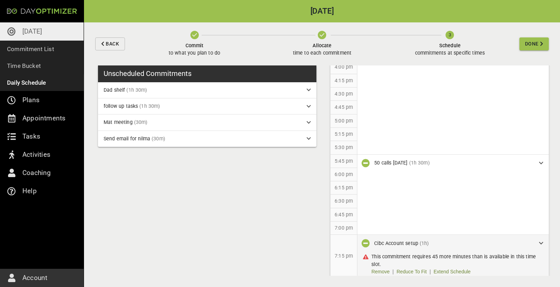
scroll to position [582, 0]
click at [446, 269] on link "Extend Schedule" at bounding box center [451, 271] width 37 height 7
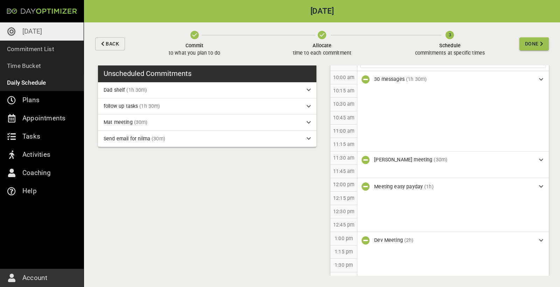
scroll to position [246, 0]
click at [528, 43] on span "Done" at bounding box center [532, 44] width 14 height 9
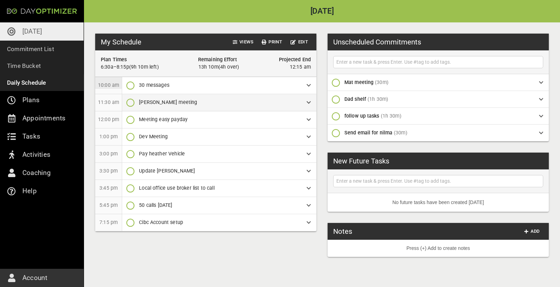
click at [134, 103] on icon "button" at bounding box center [130, 102] width 8 height 8
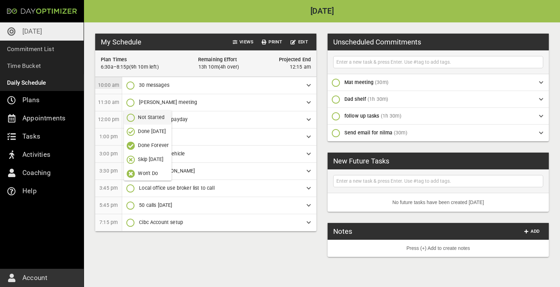
click at [149, 131] on p "Done [DATE]" at bounding box center [152, 131] width 28 height 7
